Goal: Task Accomplishment & Management: Complete application form

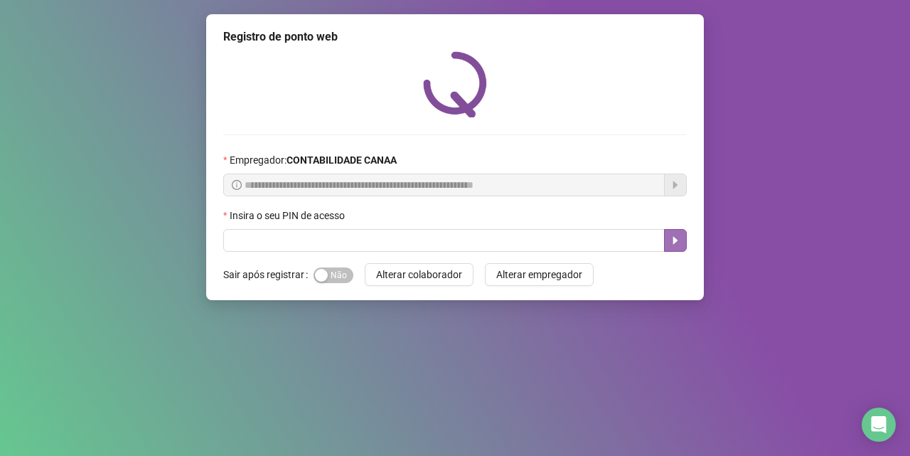
click at [676, 237] on icon "caret-right" at bounding box center [675, 240] width 11 height 11
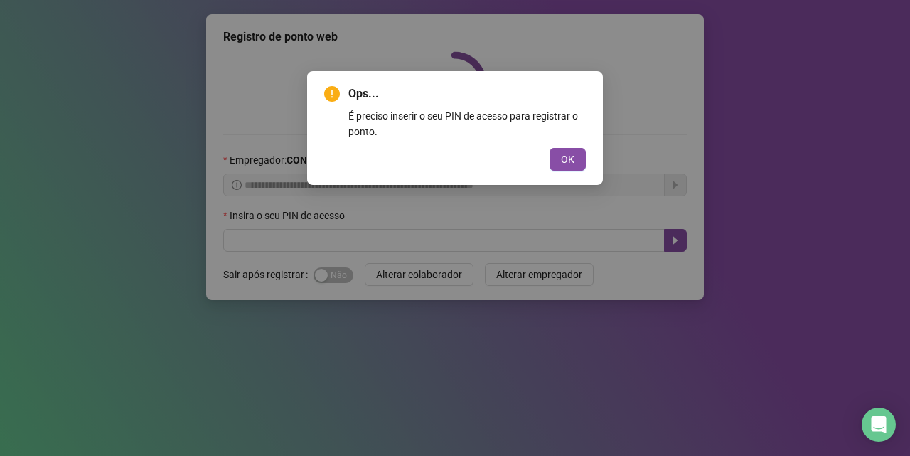
drag, startPoint x: 577, startPoint y: 160, endPoint x: 546, endPoint y: 164, distance: 30.9
click at [576, 160] on button "OK" at bounding box center [568, 159] width 36 height 23
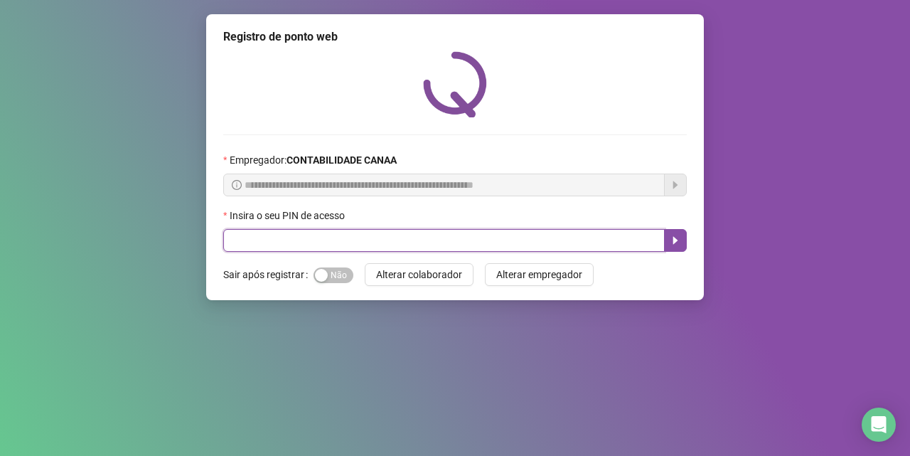
click at [343, 242] on input "text" at bounding box center [443, 240] width 441 height 23
type input "*****"
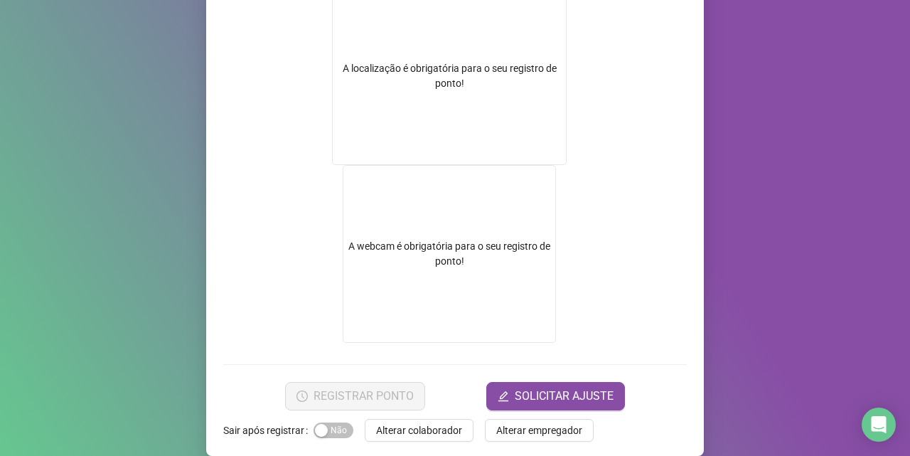
scroll to position [262, 0]
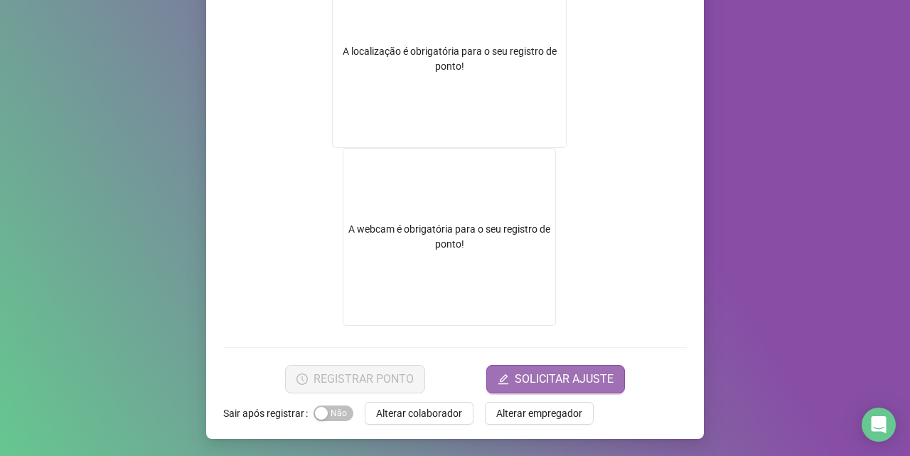
click at [568, 380] on span "SOLICITAR AJUSTE" at bounding box center [564, 378] width 99 height 17
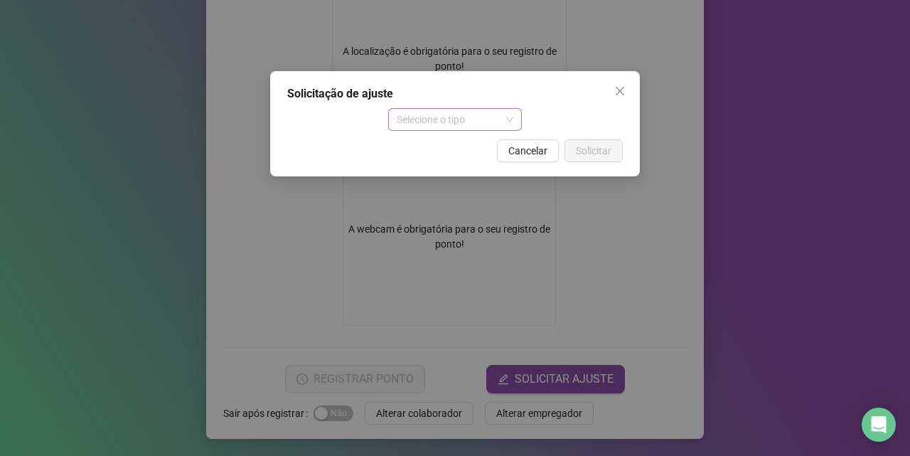
click at [501, 122] on span "Selecione o tipo" at bounding box center [455, 119] width 117 height 21
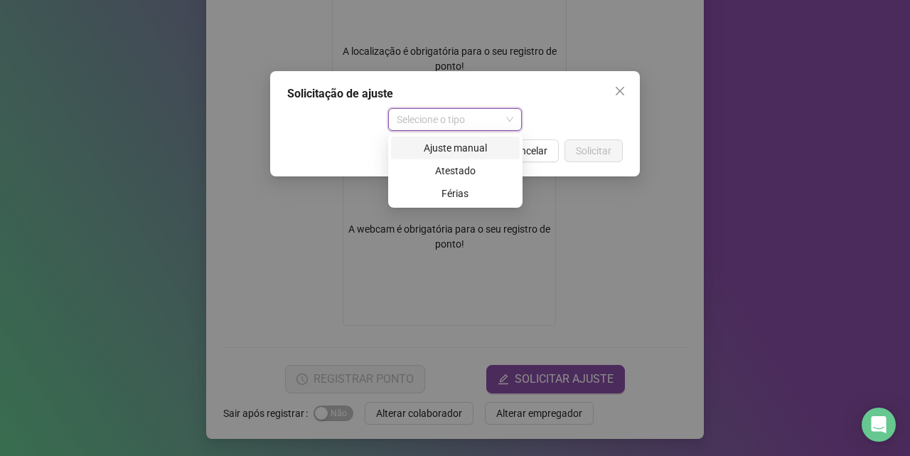
click at [465, 151] on div "Ajuste manual" at bounding box center [456, 148] width 112 height 16
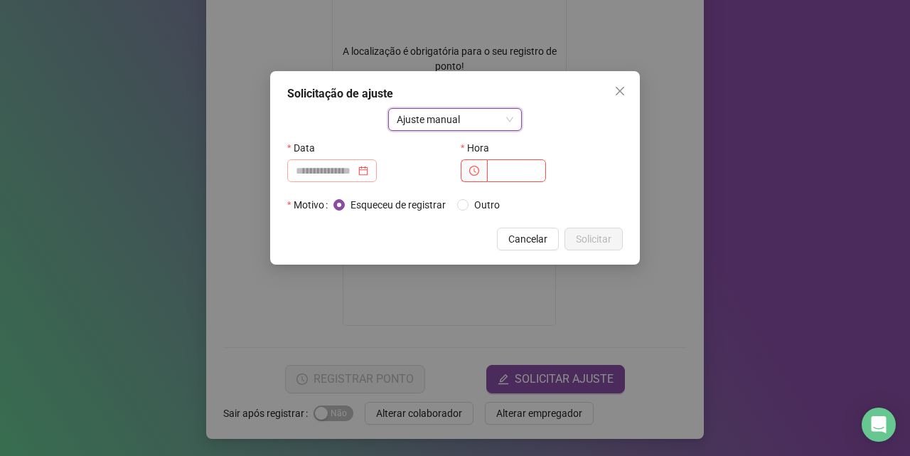
click at [368, 169] on div at bounding box center [332, 171] width 73 height 16
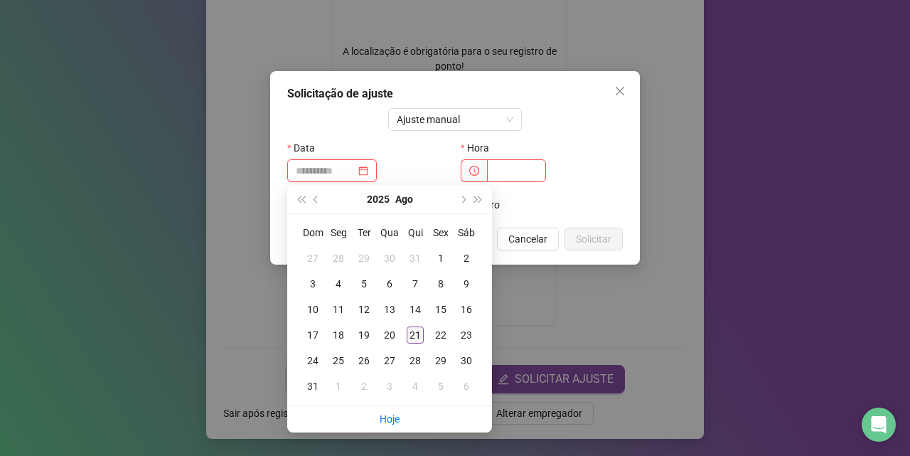
type input "**********"
click at [418, 331] on div "21" at bounding box center [415, 334] width 17 height 17
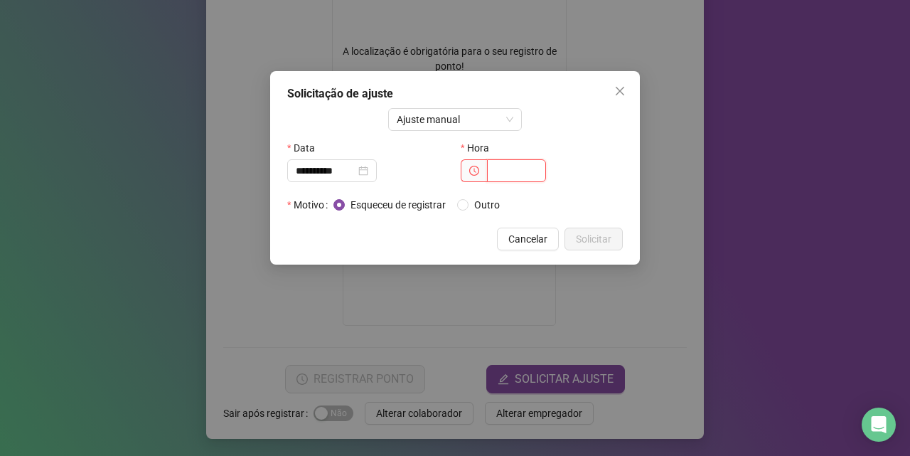
click at [503, 168] on input "text" at bounding box center [516, 170] width 59 height 23
type input "*****"
click at [608, 245] on span "Solicitar" at bounding box center [594, 239] width 36 height 16
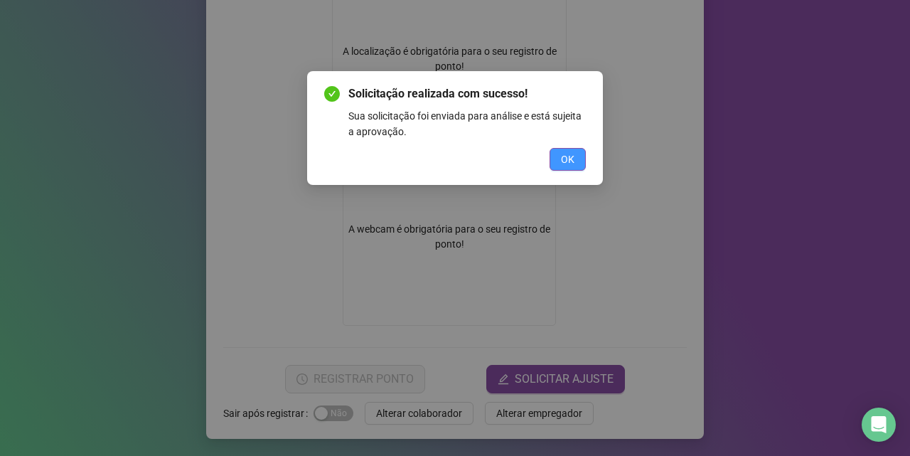
click at [567, 156] on span "OK" at bounding box center [568, 159] width 14 height 16
